Goal: Complete application form

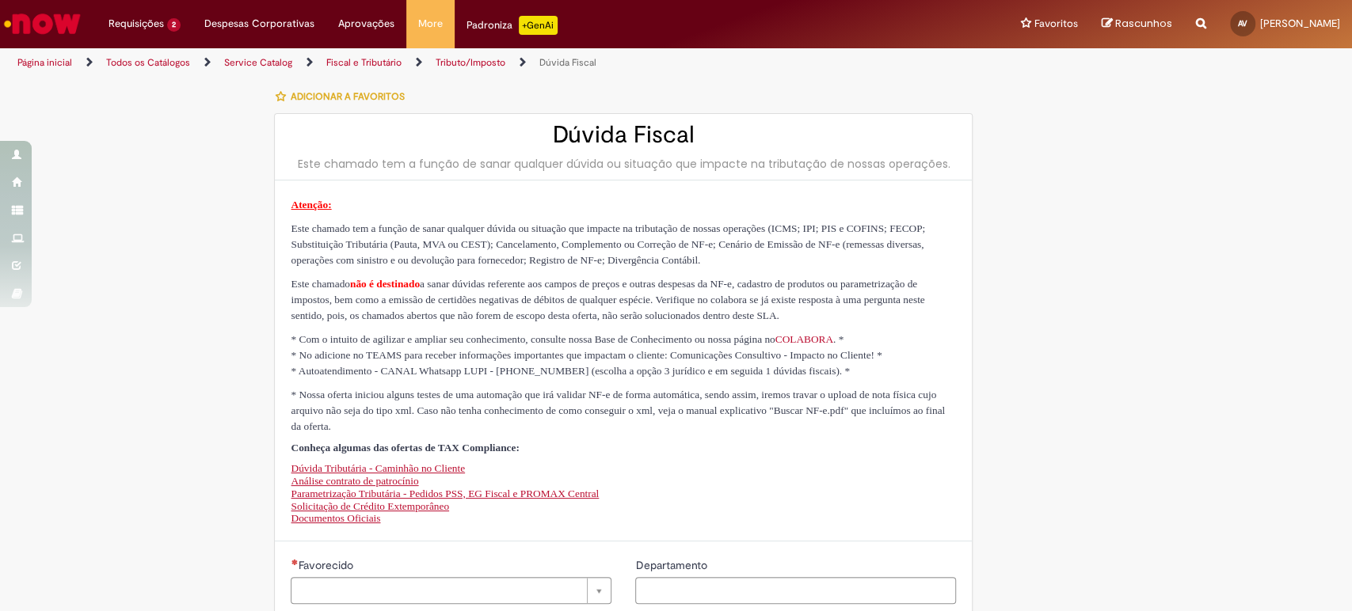
type input "**********"
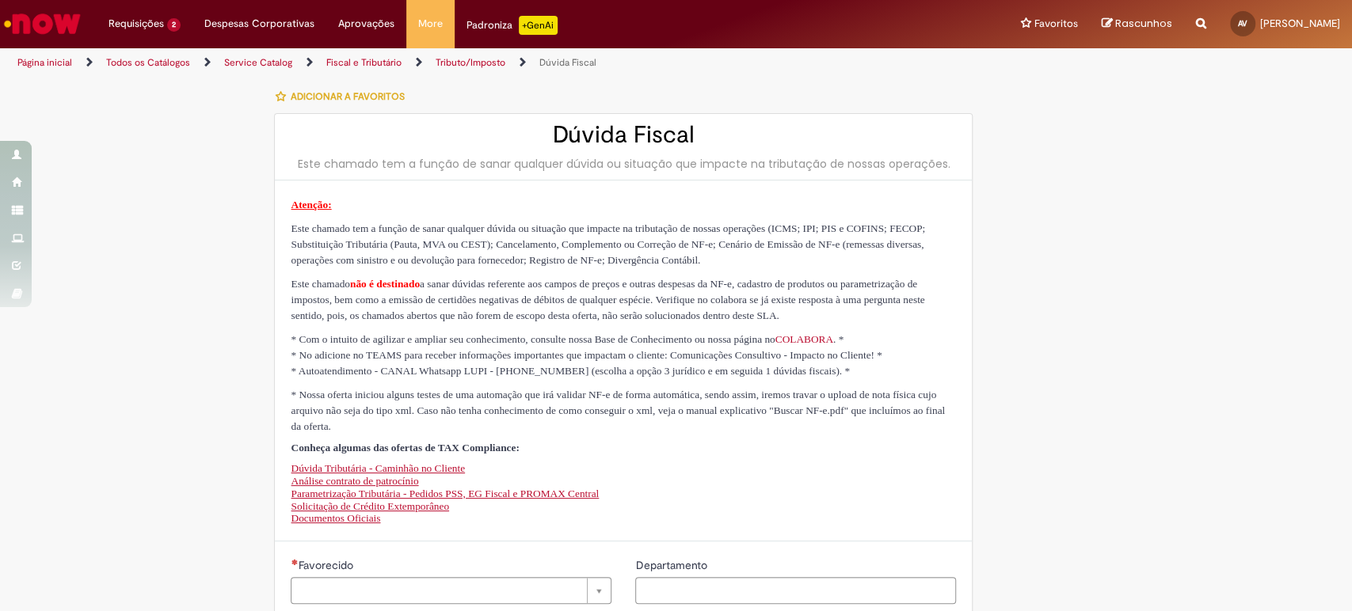
type input "**********"
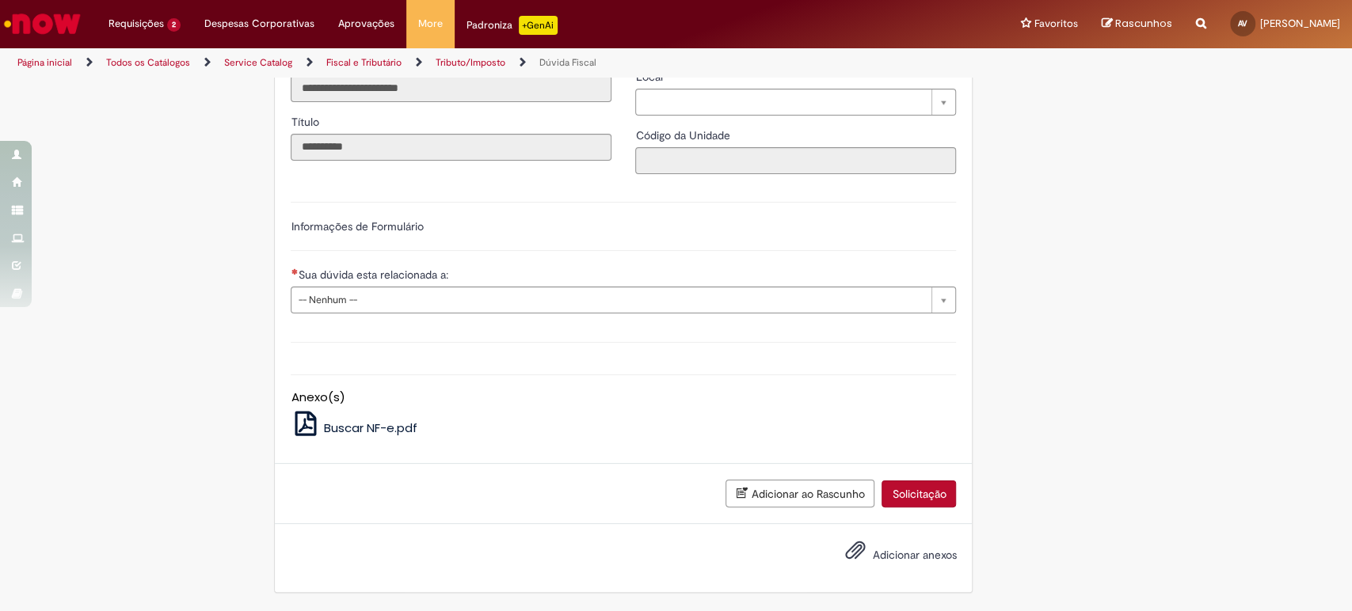
scroll to position [680, 0]
